Goal: Register for event/course

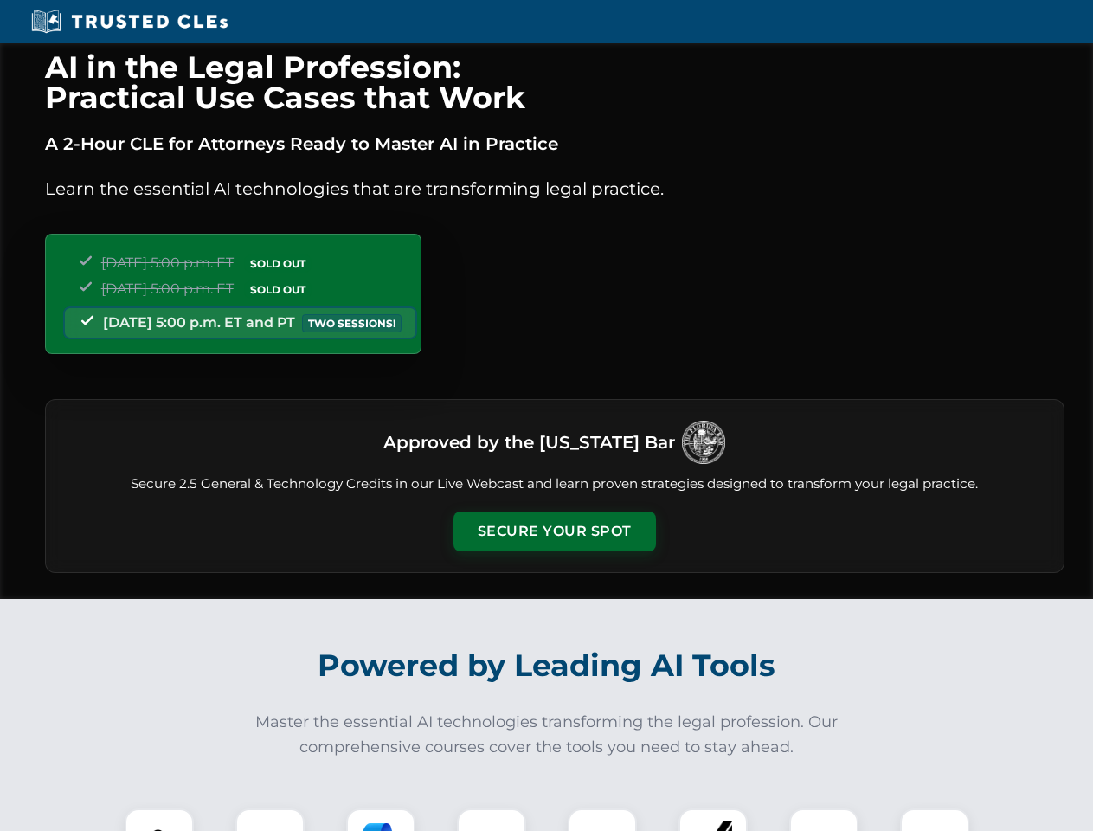
click at [554, 531] on button "Secure Your Spot" at bounding box center [554, 531] width 202 height 40
click at [159, 819] on img at bounding box center [159, 843] width 50 height 50
